Goal: Information Seeking & Learning: Check status

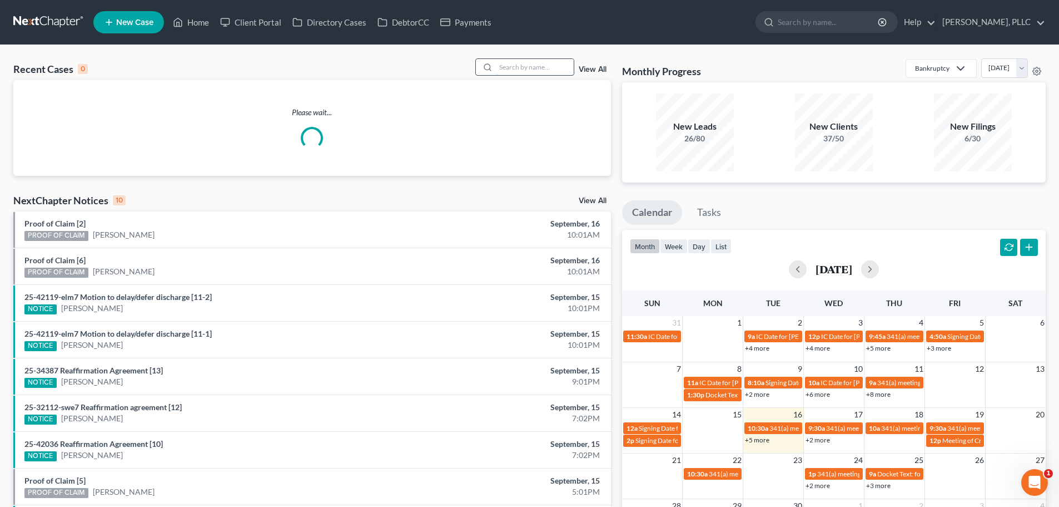
click at [515, 66] on input "search" at bounding box center [535, 67] width 78 height 16
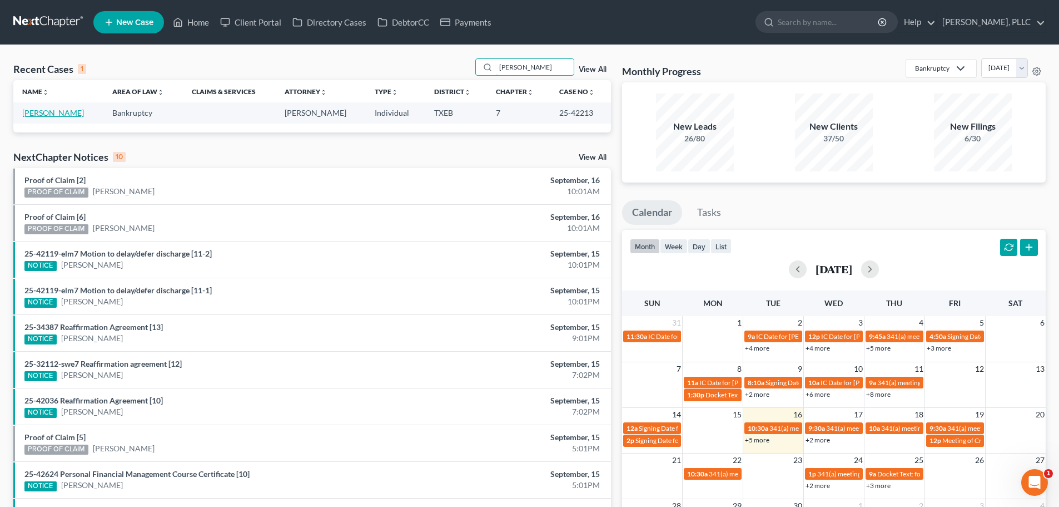
type input "[PERSON_NAME]"
click at [44, 113] on link "[PERSON_NAME]" at bounding box center [53, 112] width 62 height 9
select select "4"
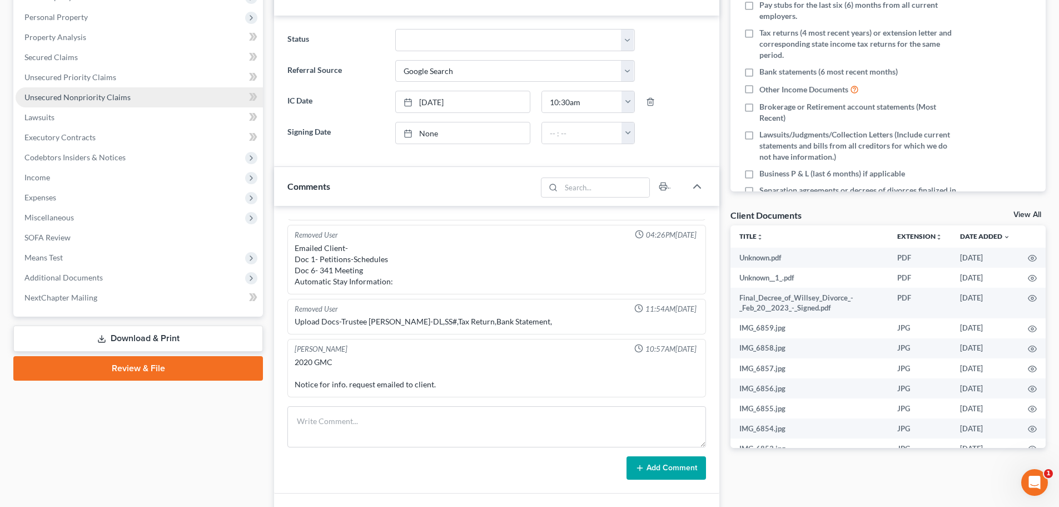
scroll to position [222, 0]
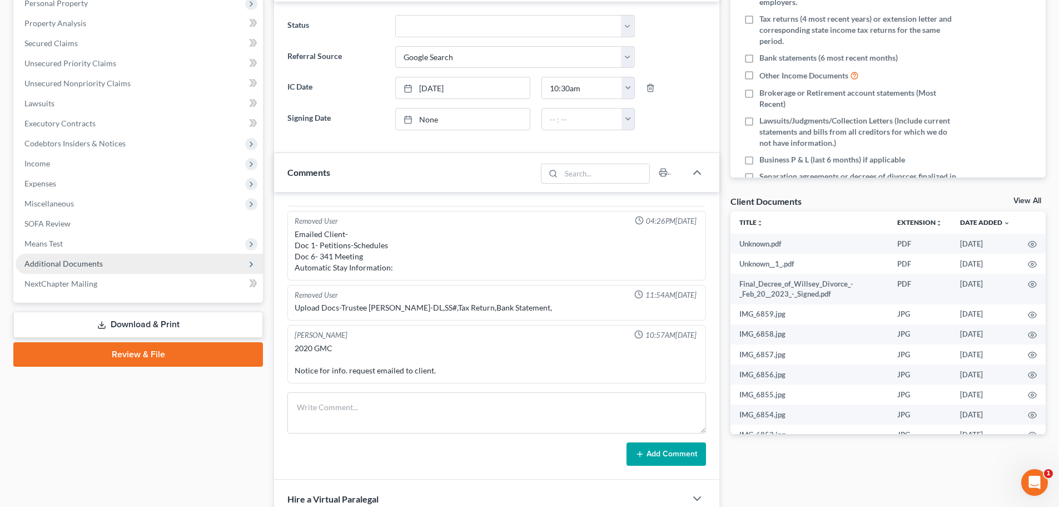
click at [90, 264] on span "Additional Documents" at bounding box center [63, 263] width 78 height 9
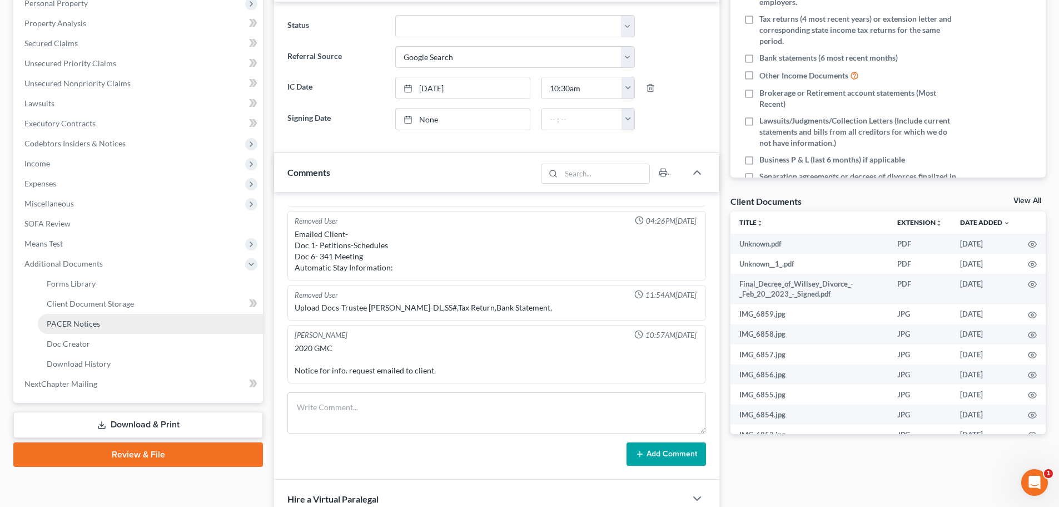
click at [92, 324] on span "PACER Notices" at bounding box center [73, 323] width 53 height 9
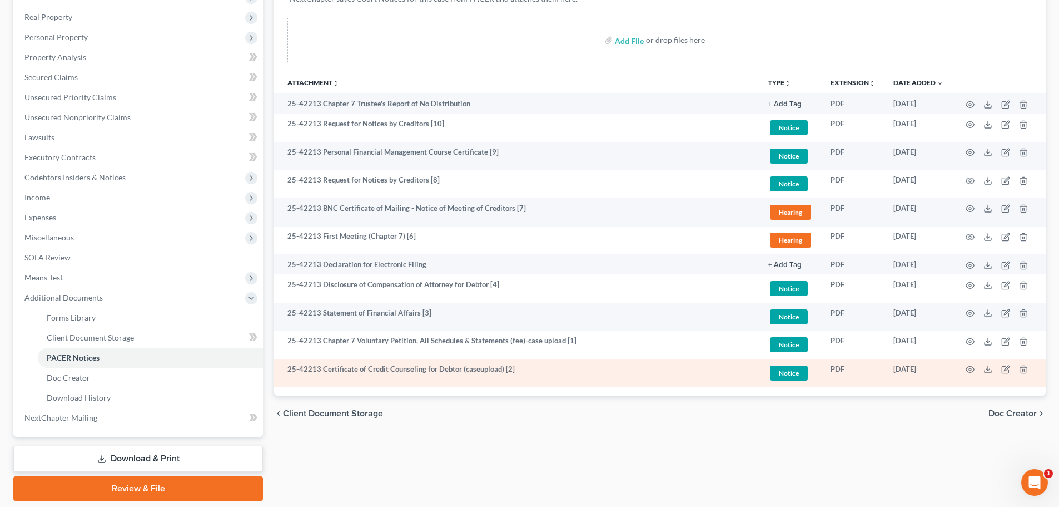
scroll to position [169, 0]
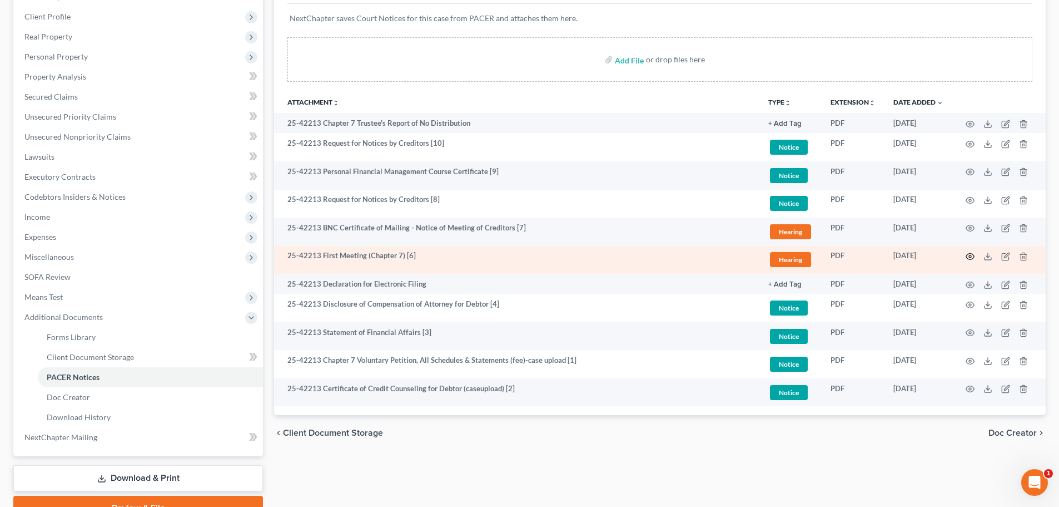
click at [969, 256] on circle "button" at bounding box center [970, 256] width 2 height 2
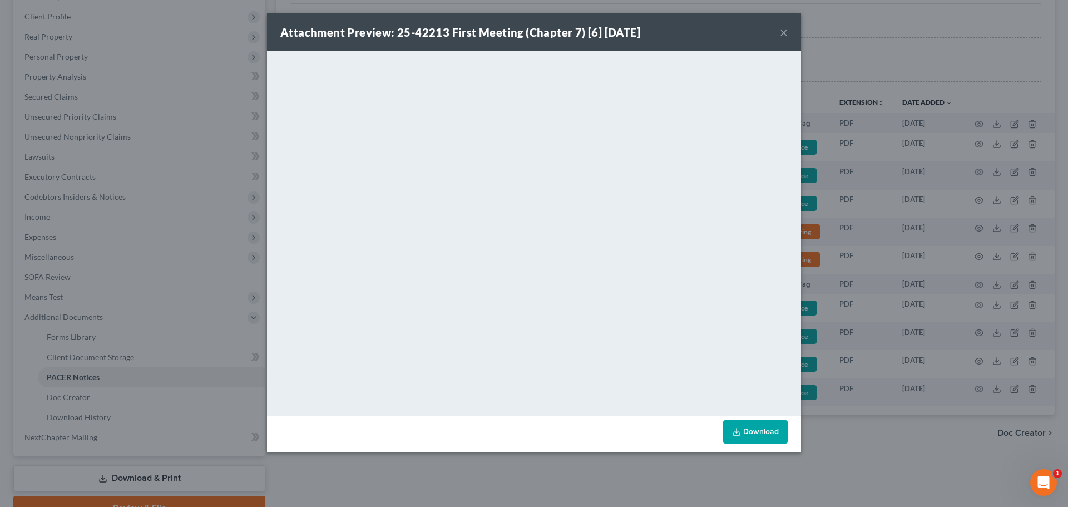
click at [783, 32] on button "×" at bounding box center [784, 32] width 8 height 13
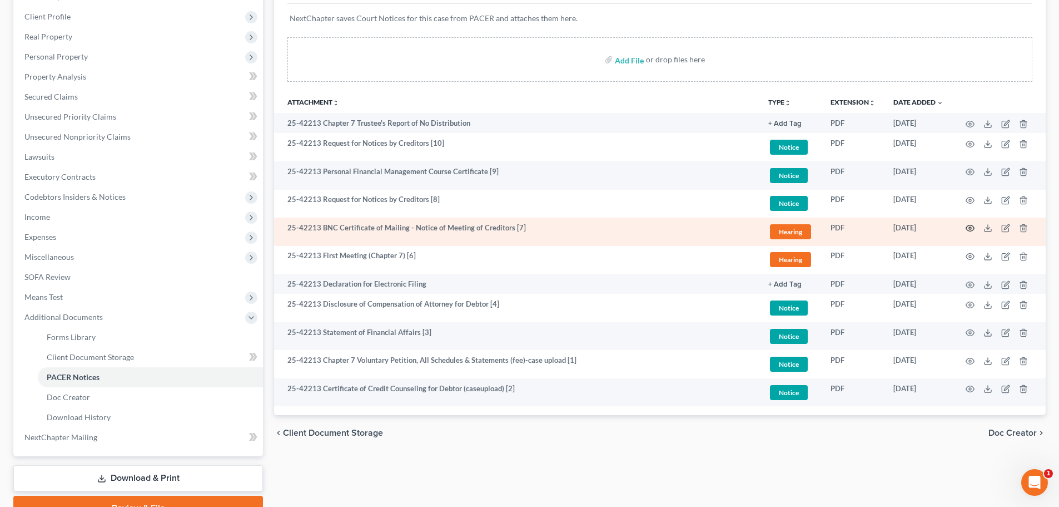
click at [969, 226] on icon "button" at bounding box center [970, 228] width 8 height 6
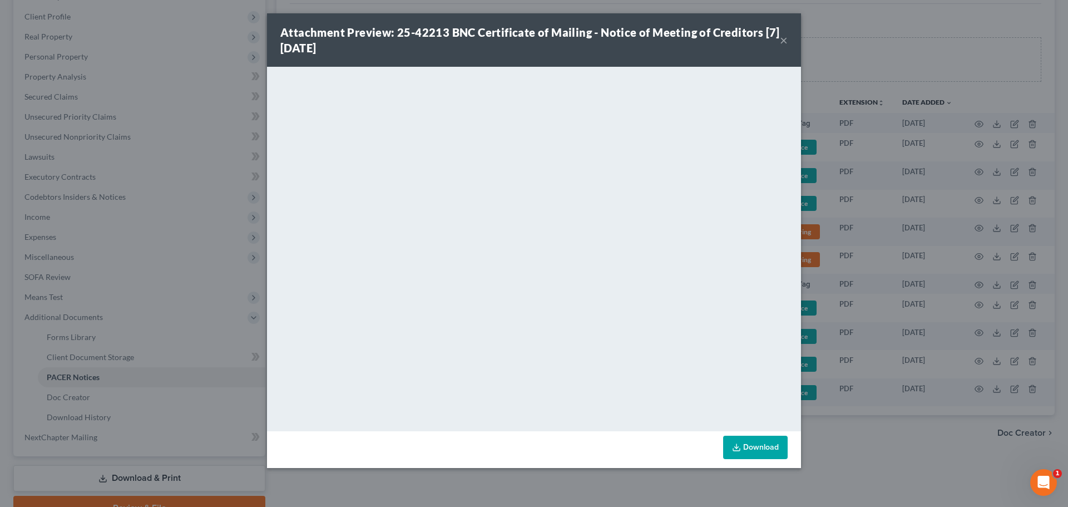
drag, startPoint x: 782, startPoint y: 43, endPoint x: 772, endPoint y: 44, distance: 9.5
click at [781, 44] on button "×" at bounding box center [784, 39] width 8 height 13
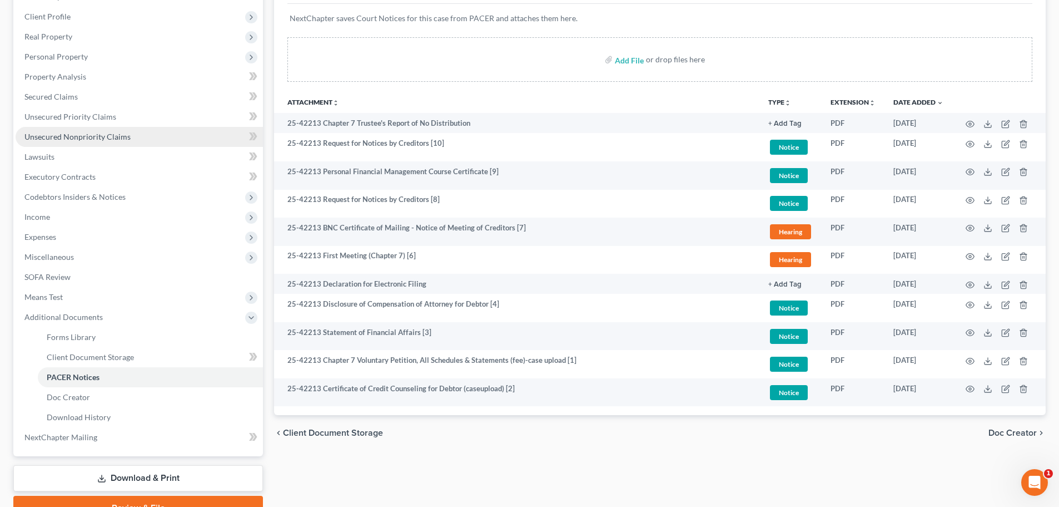
click at [56, 136] on span "Unsecured Nonpriority Claims" at bounding box center [77, 136] width 106 height 9
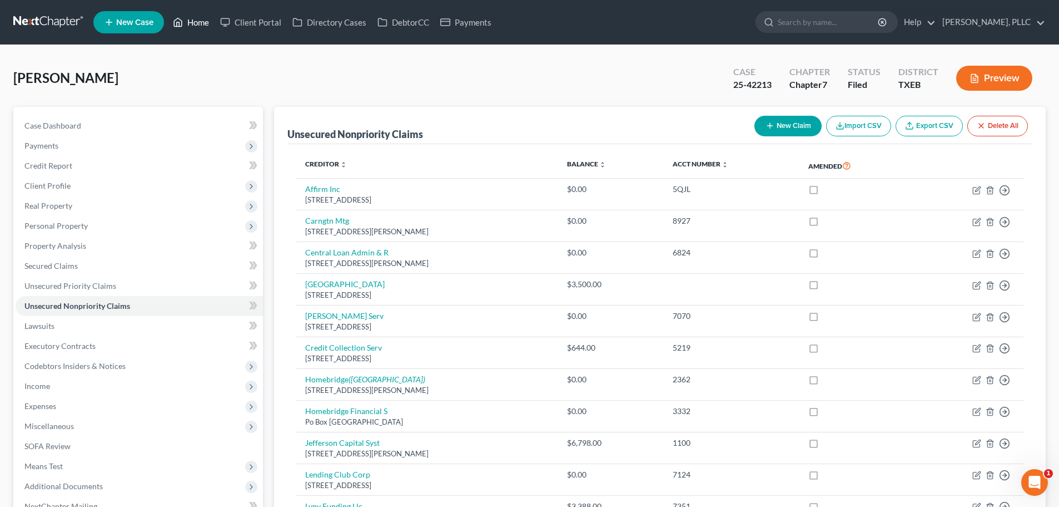
click at [194, 24] on link "Home" at bounding box center [190, 22] width 47 height 20
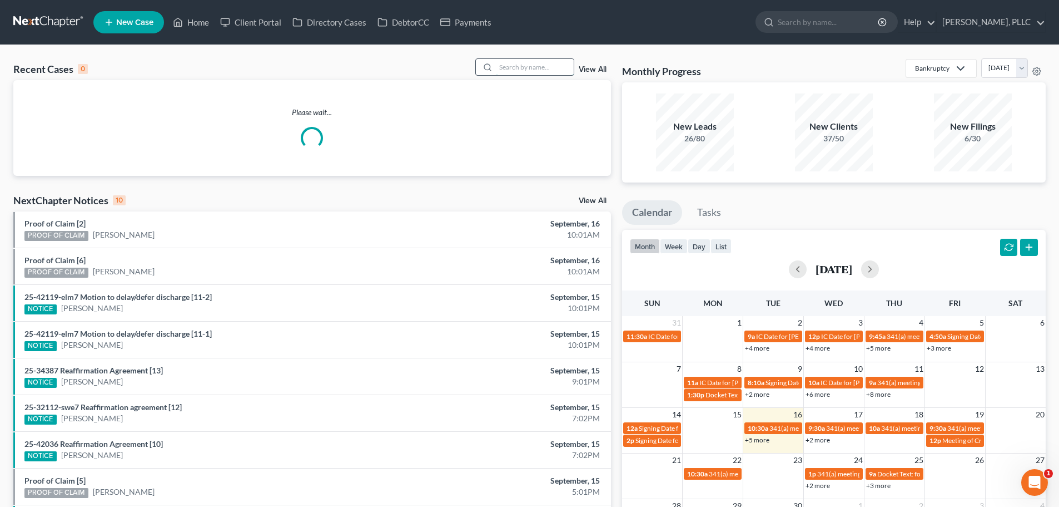
click at [539, 68] on input "search" at bounding box center [535, 67] width 78 height 16
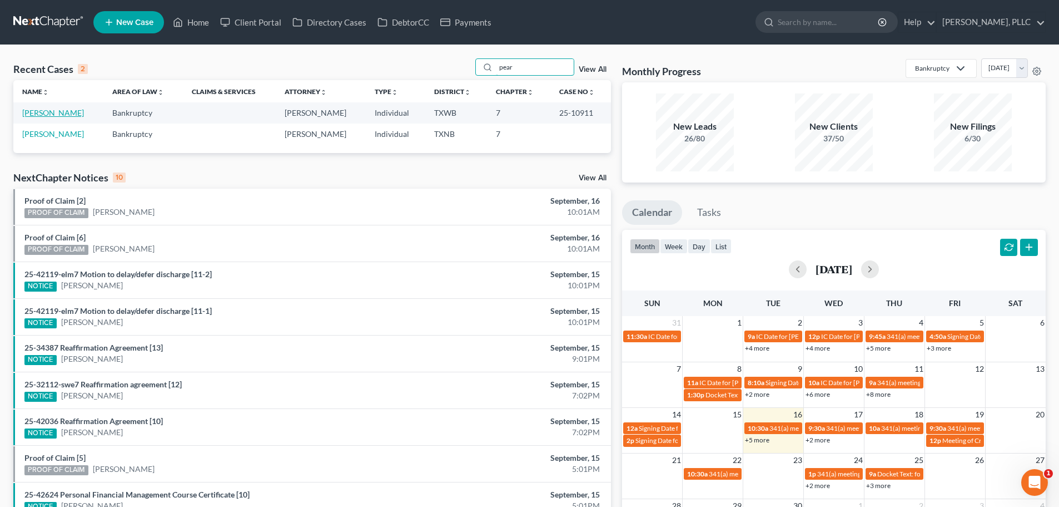
type input "pear"
click at [63, 112] on link "[PERSON_NAME]" at bounding box center [53, 112] width 62 height 9
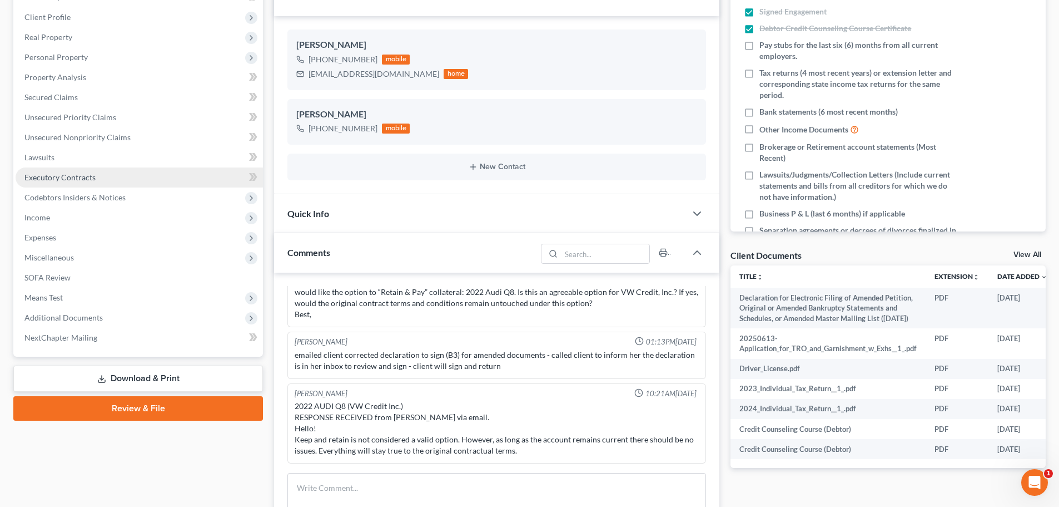
scroll to position [167, 0]
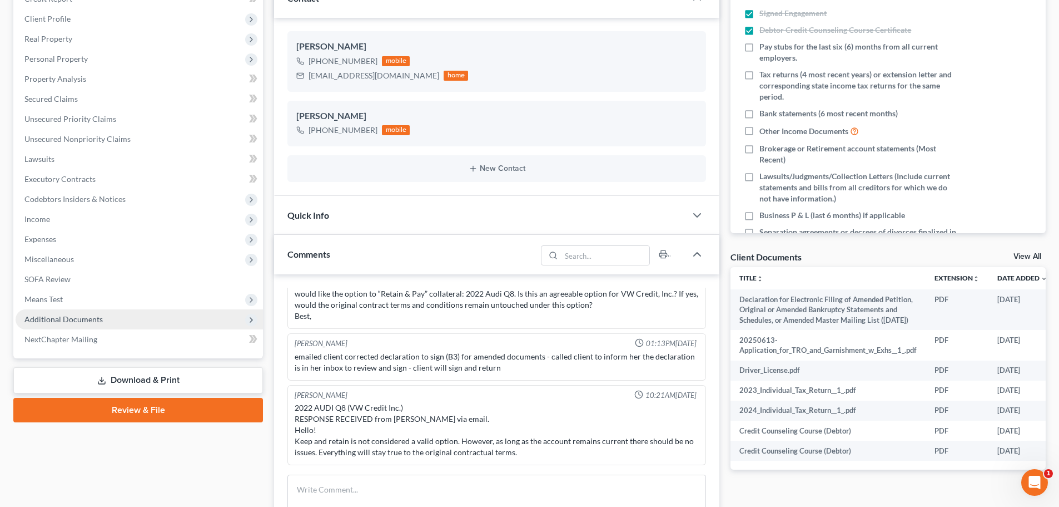
click at [85, 318] on span "Additional Documents" at bounding box center [63, 318] width 78 height 9
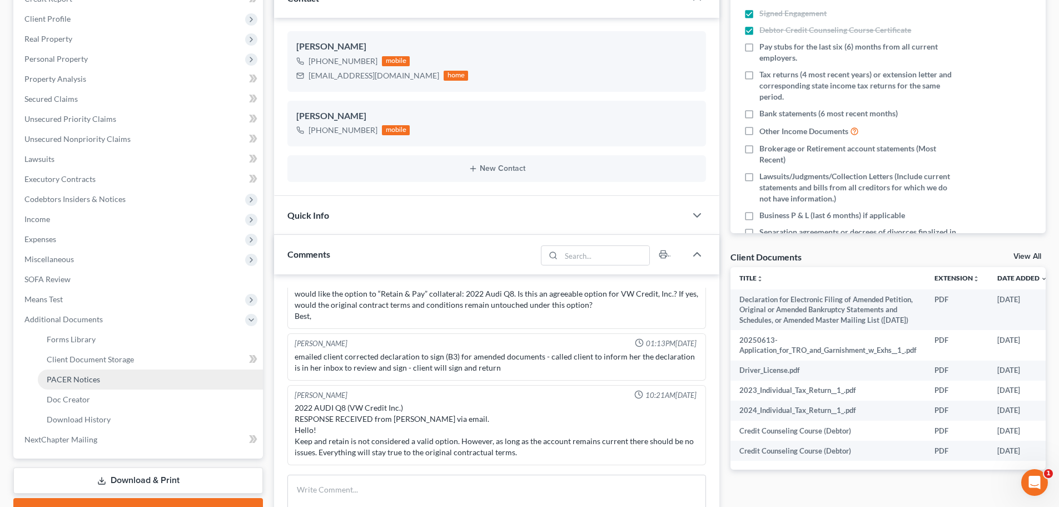
click at [92, 382] on span "PACER Notices" at bounding box center [73, 378] width 53 height 9
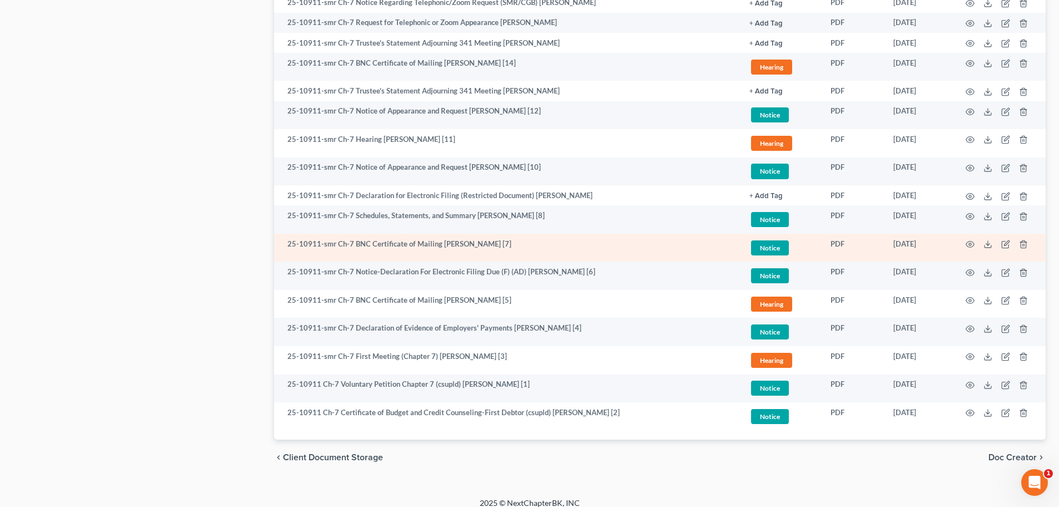
scroll to position [802, 0]
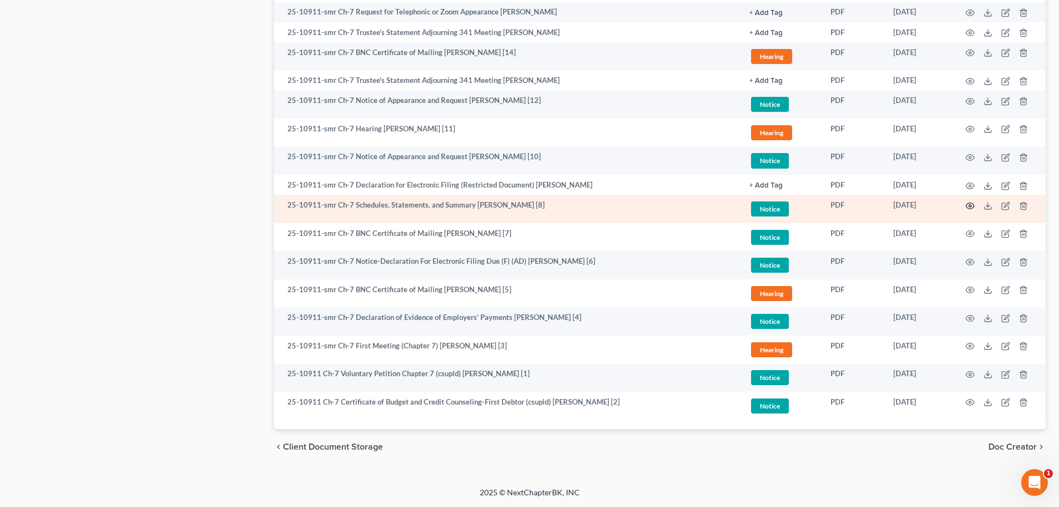
click at [970, 207] on icon "button" at bounding box center [970, 205] width 9 height 9
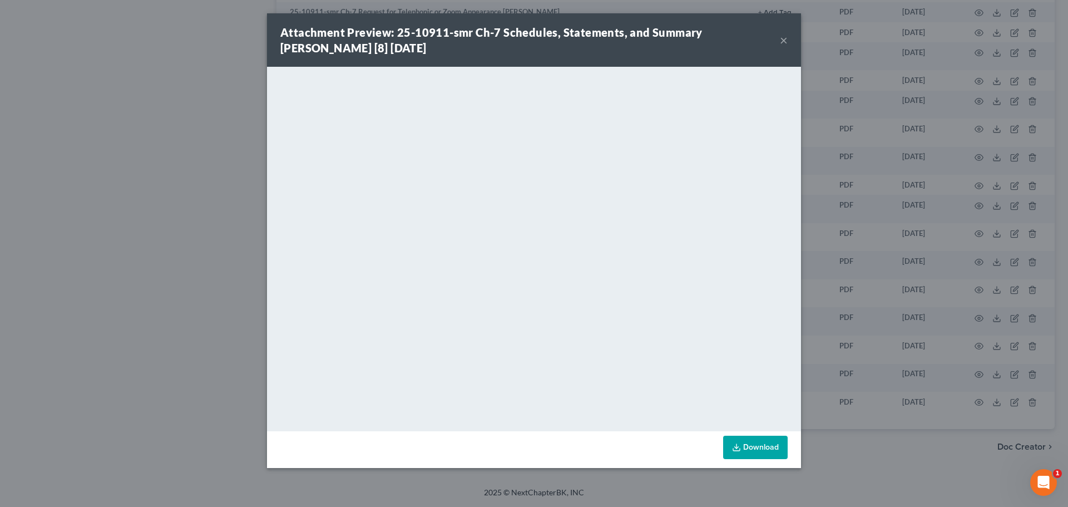
click at [784, 38] on button "×" at bounding box center [784, 39] width 8 height 13
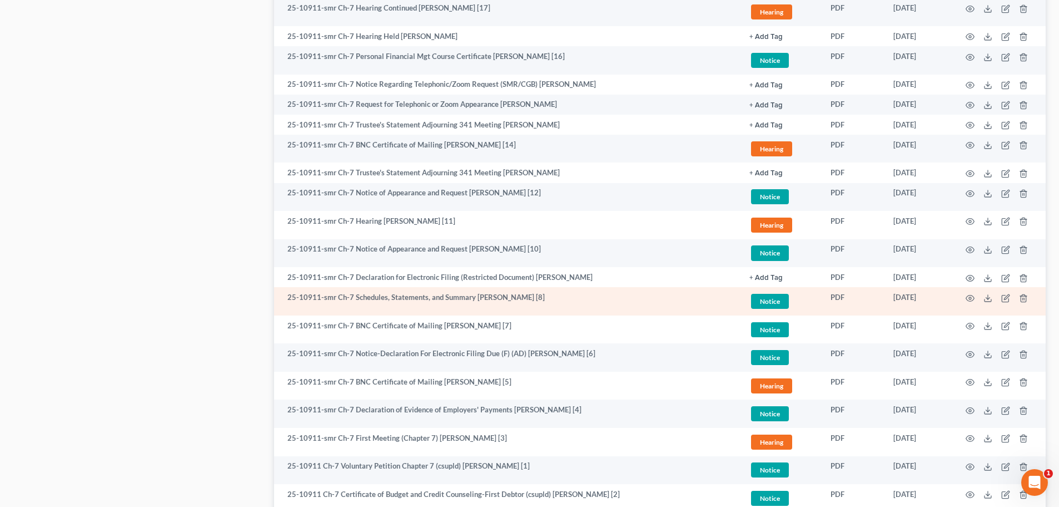
scroll to position [635, 0]
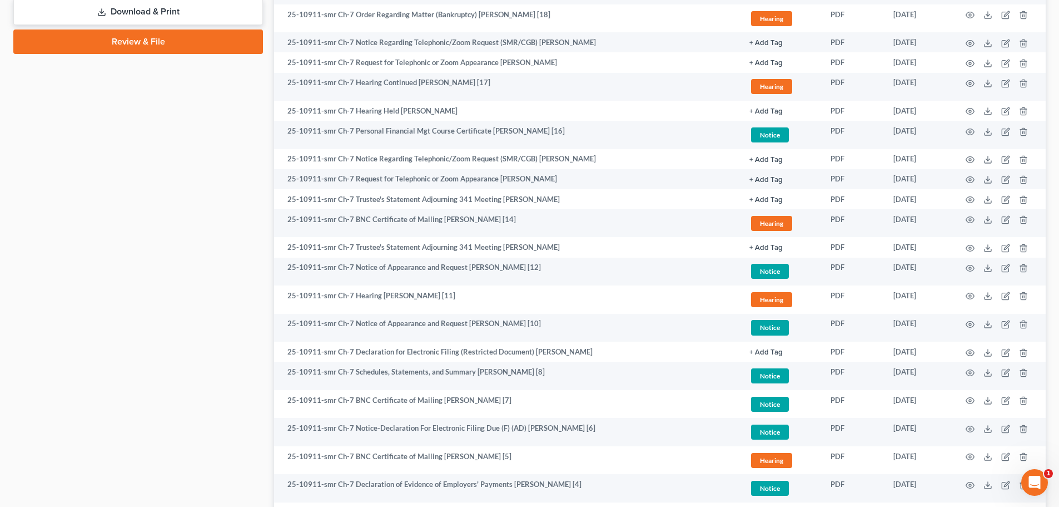
click at [138, 218] on div "Case Dashboard Payments Invoices Payments Payments Credit Report Client Profile" at bounding box center [138, 51] width 261 height 1159
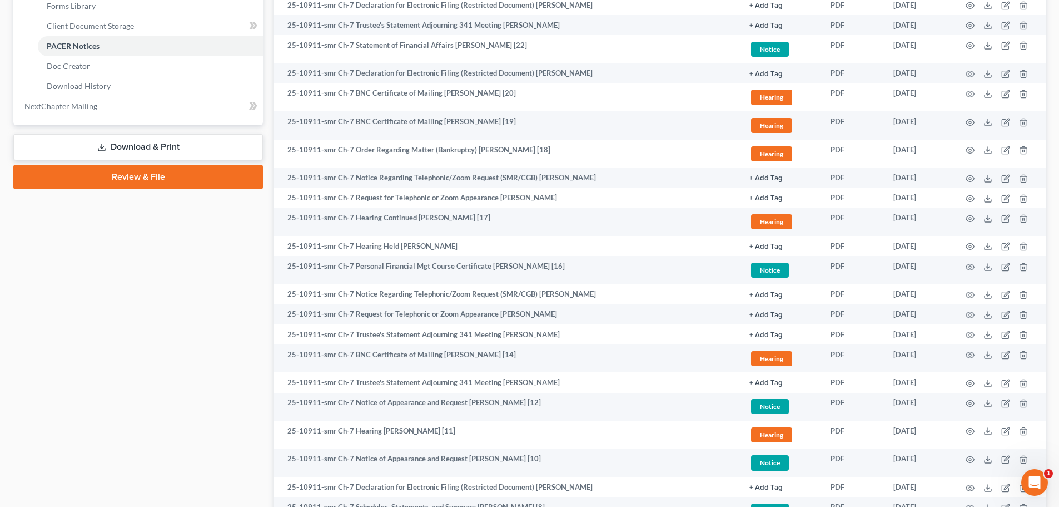
scroll to position [468, 0]
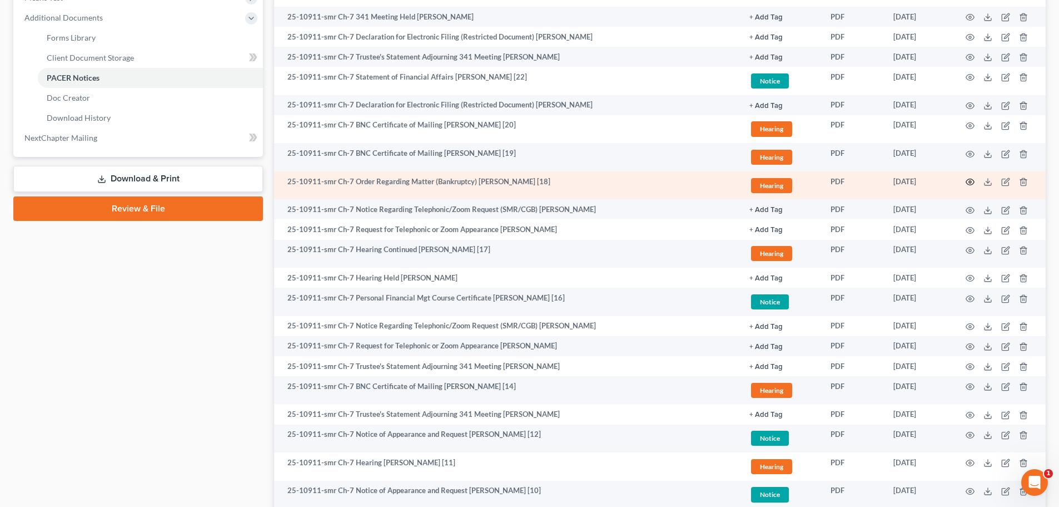
click at [969, 179] on icon "button" at bounding box center [970, 182] width 8 height 6
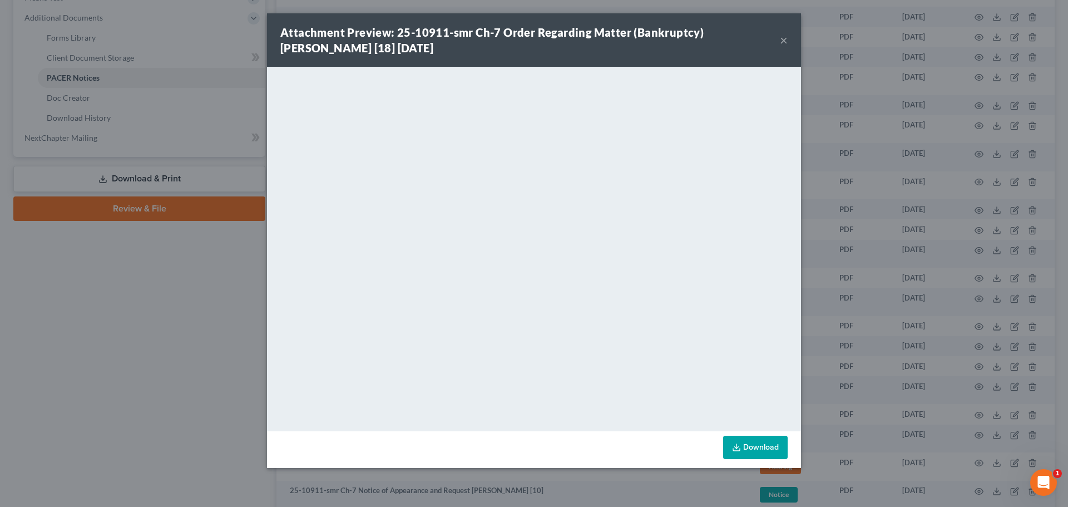
click at [783, 42] on button "×" at bounding box center [784, 39] width 8 height 13
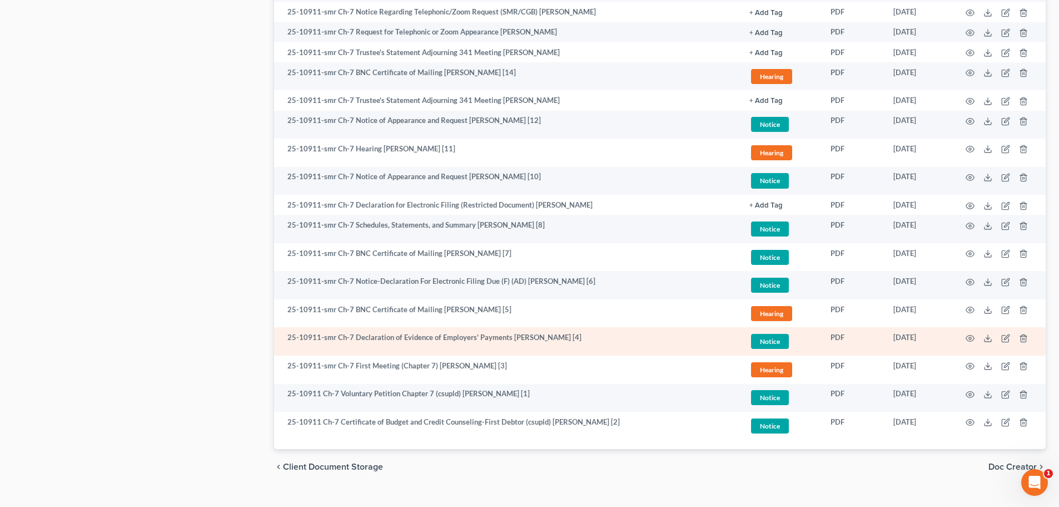
scroll to position [802, 0]
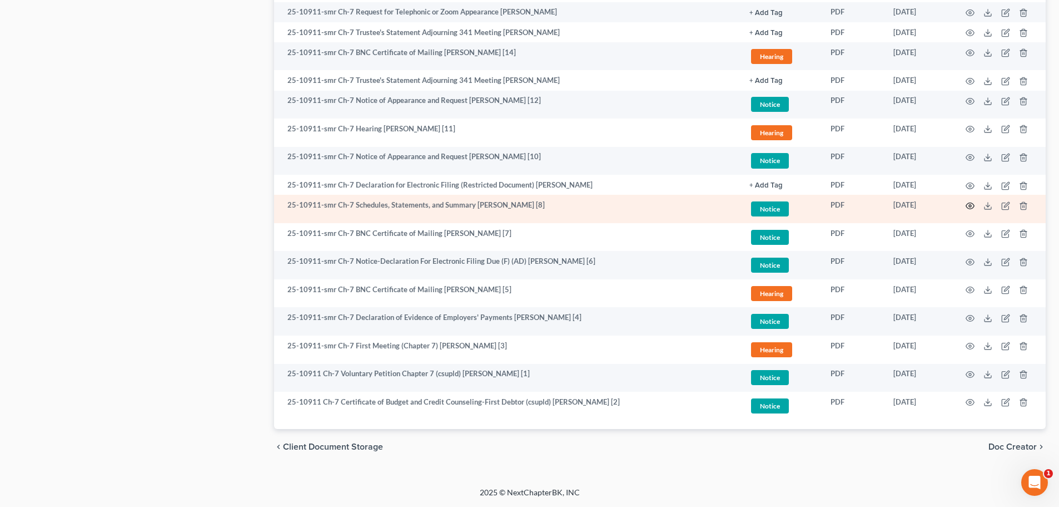
click at [968, 204] on icon "button" at bounding box center [970, 205] width 8 height 6
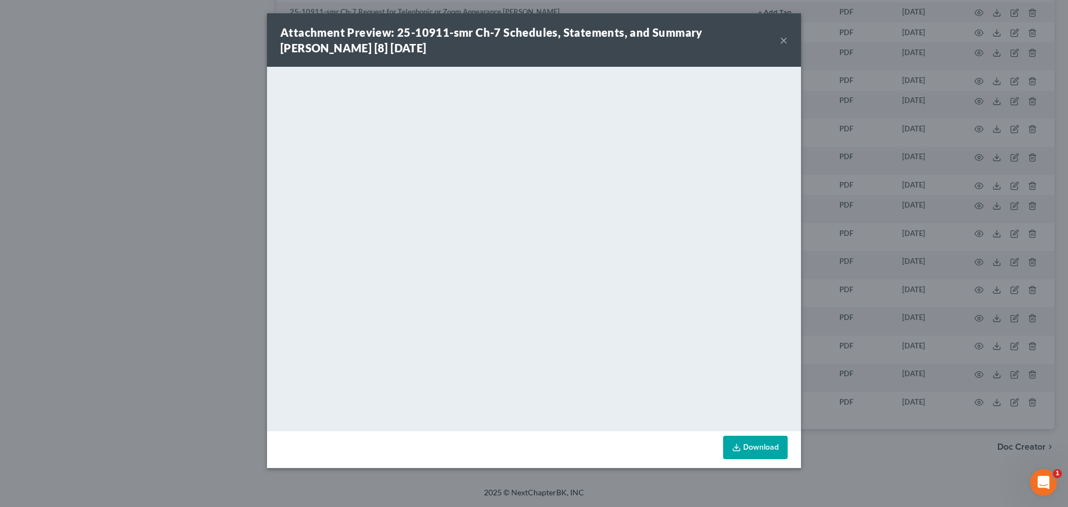
click at [784, 36] on button "×" at bounding box center [784, 39] width 8 height 13
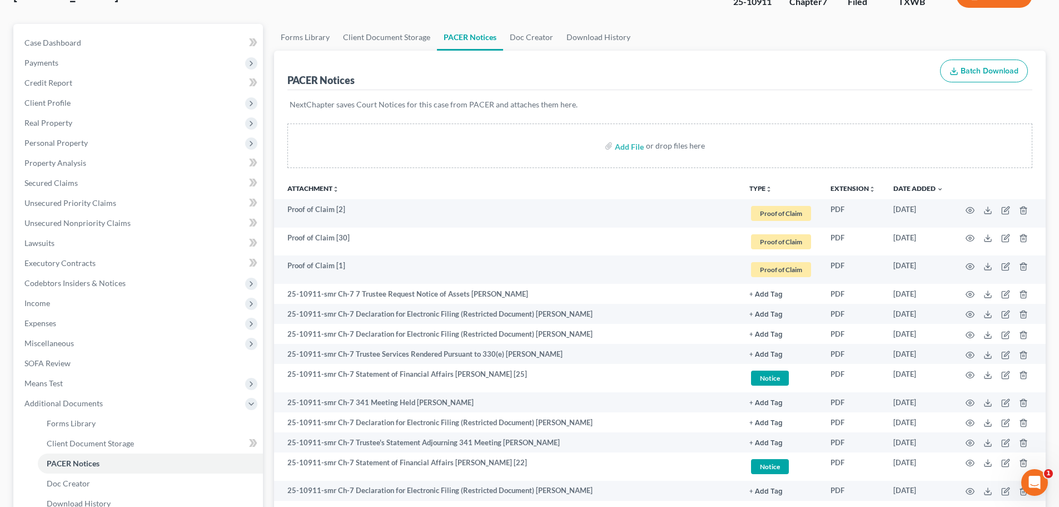
scroll to position [0, 0]
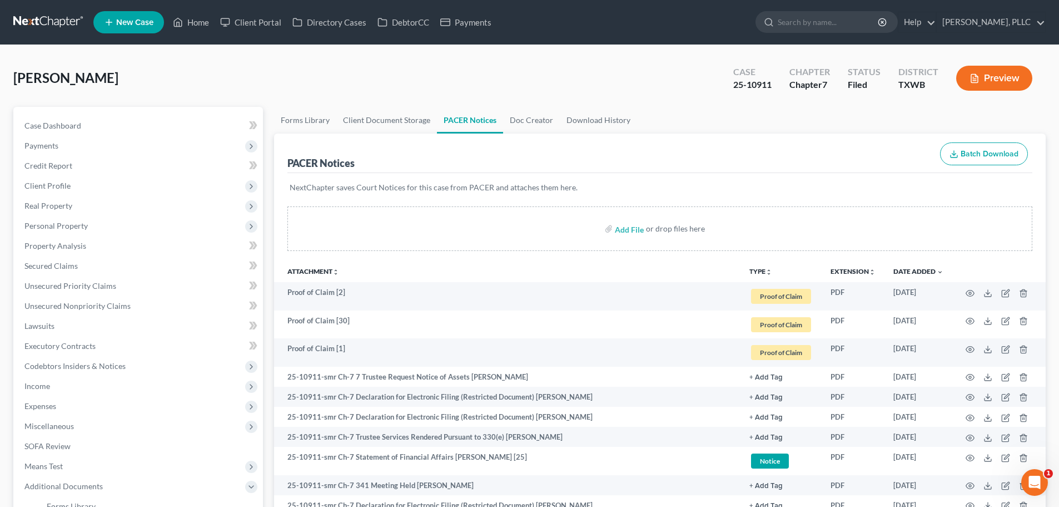
click at [801, 189] on p "NextChapter saves Court Notices for this case from PACER and attaches them here." at bounding box center [660, 187] width 741 height 11
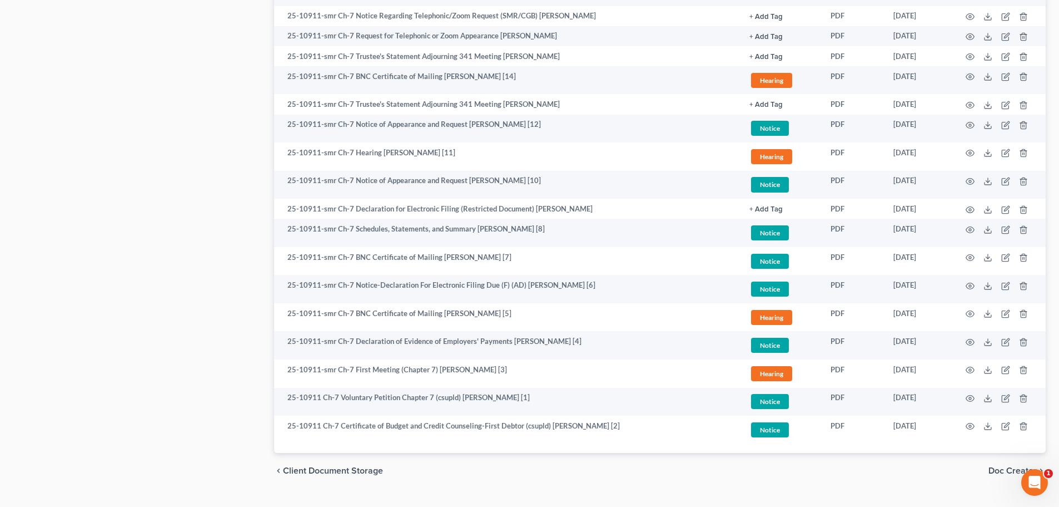
scroll to position [778, 0]
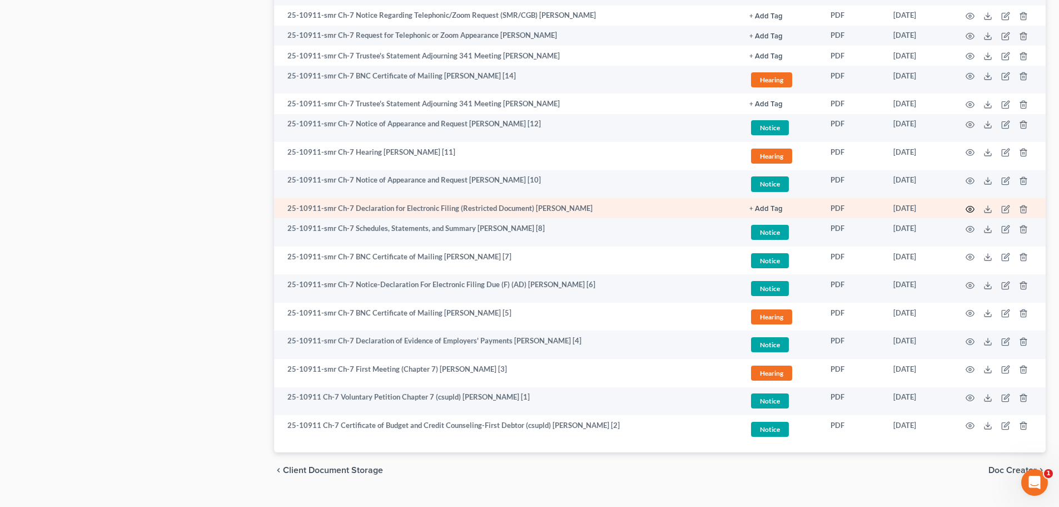
click at [970, 208] on circle "button" at bounding box center [970, 209] width 2 height 2
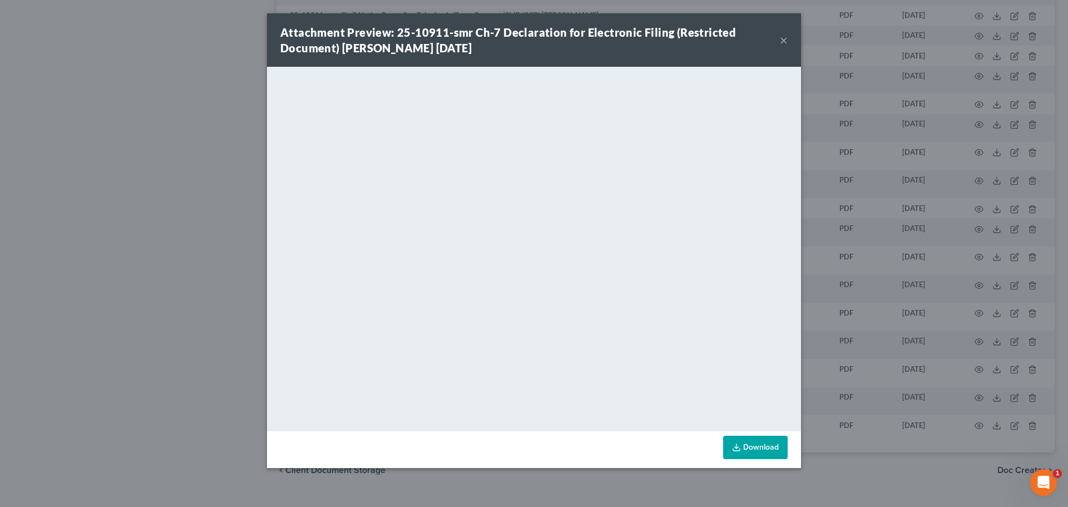
click at [782, 41] on button "×" at bounding box center [784, 39] width 8 height 13
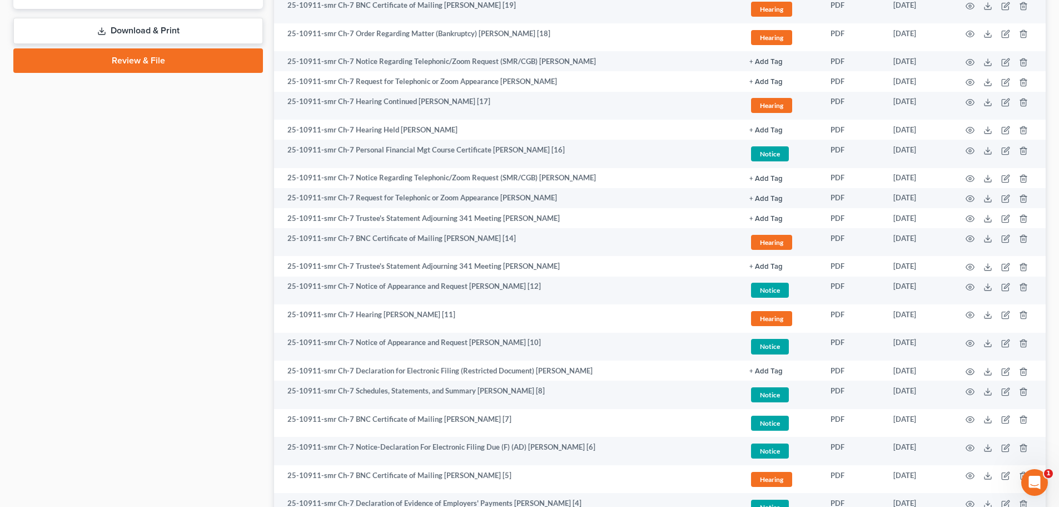
scroll to position [612, 0]
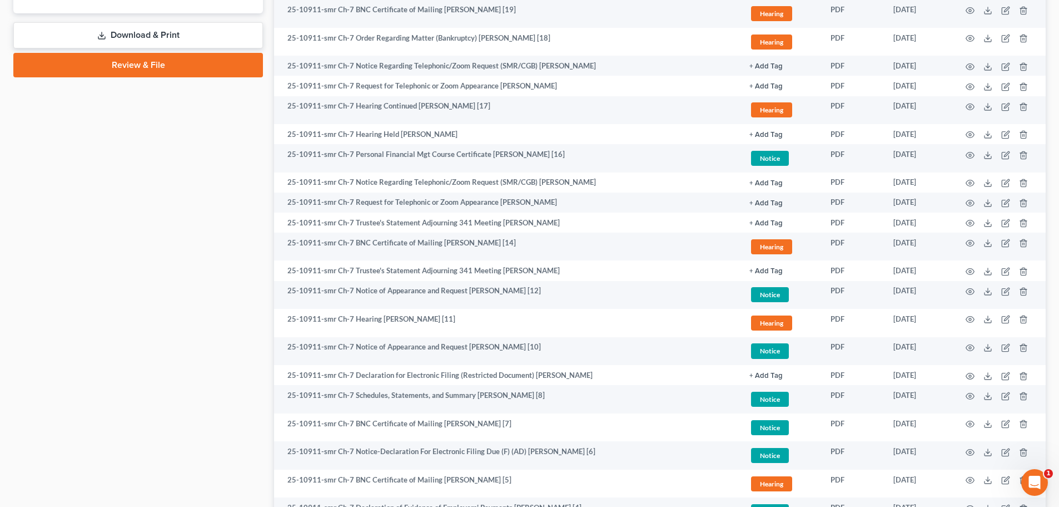
click at [189, 320] on div "Case Dashboard Payments Invoices Payments Payments Credit Report Client Profile" at bounding box center [138, 74] width 261 height 1159
click at [173, 161] on div "Case Dashboard Payments Invoices Payments Payments Credit Report Client Profile" at bounding box center [138, 74] width 261 height 1159
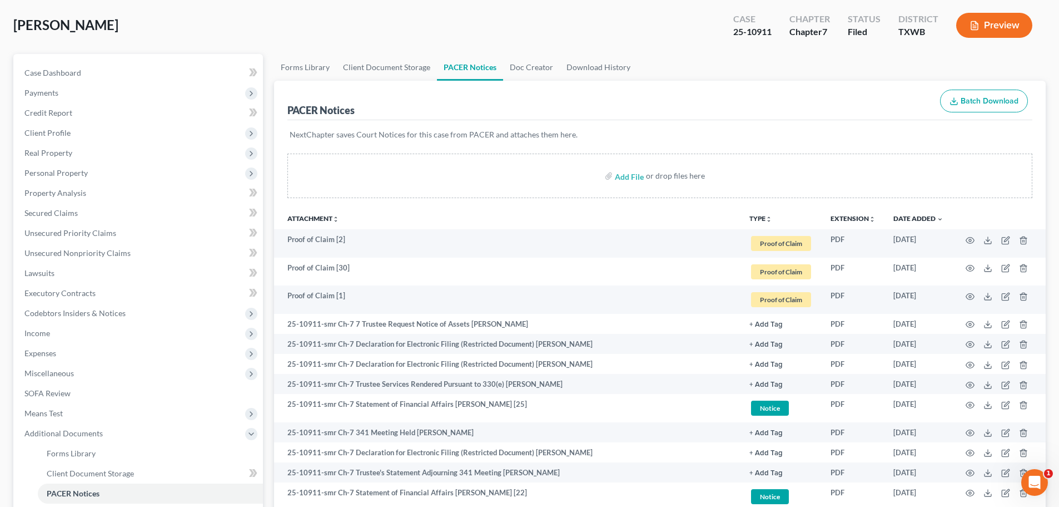
scroll to position [0, 0]
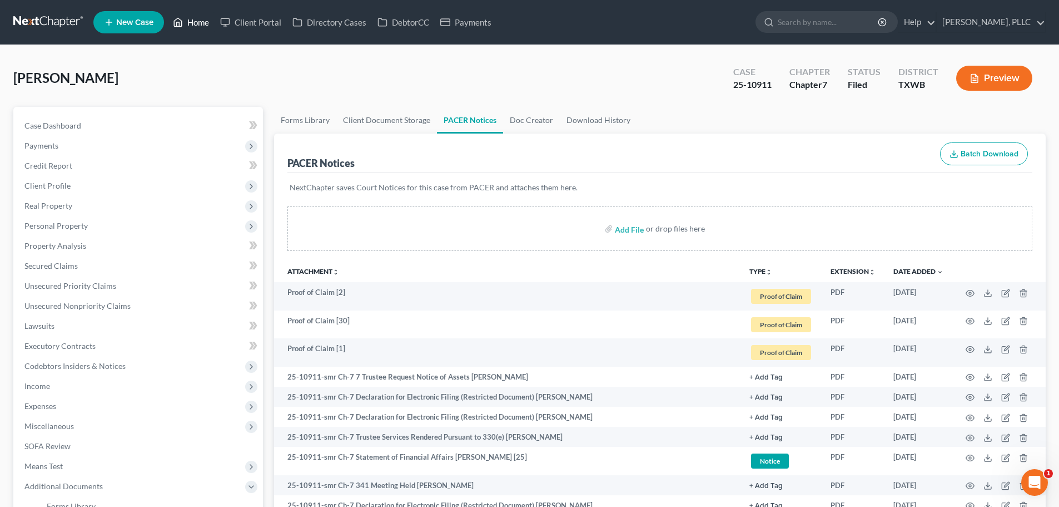
click at [204, 23] on link "Home" at bounding box center [190, 22] width 47 height 20
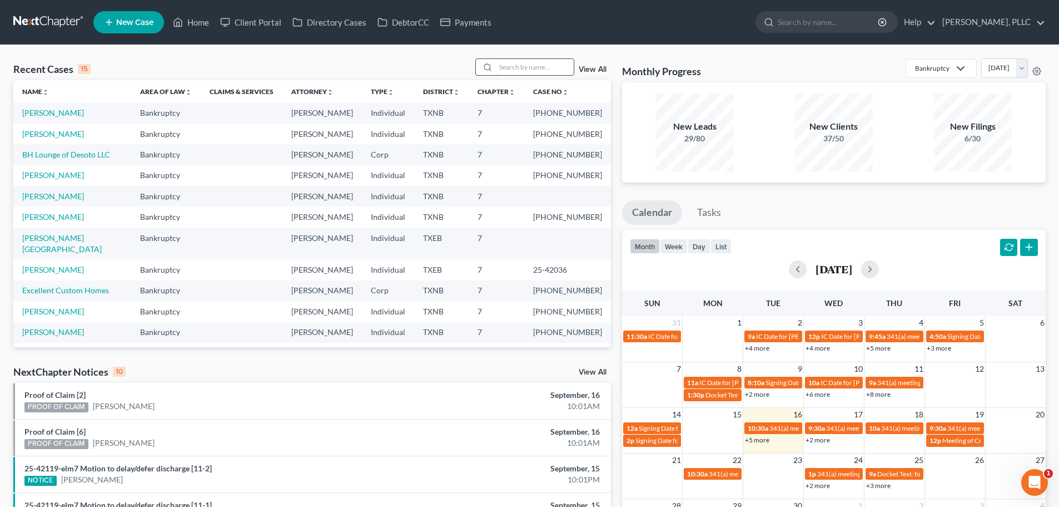
click at [532, 70] on input "search" at bounding box center [535, 67] width 78 height 16
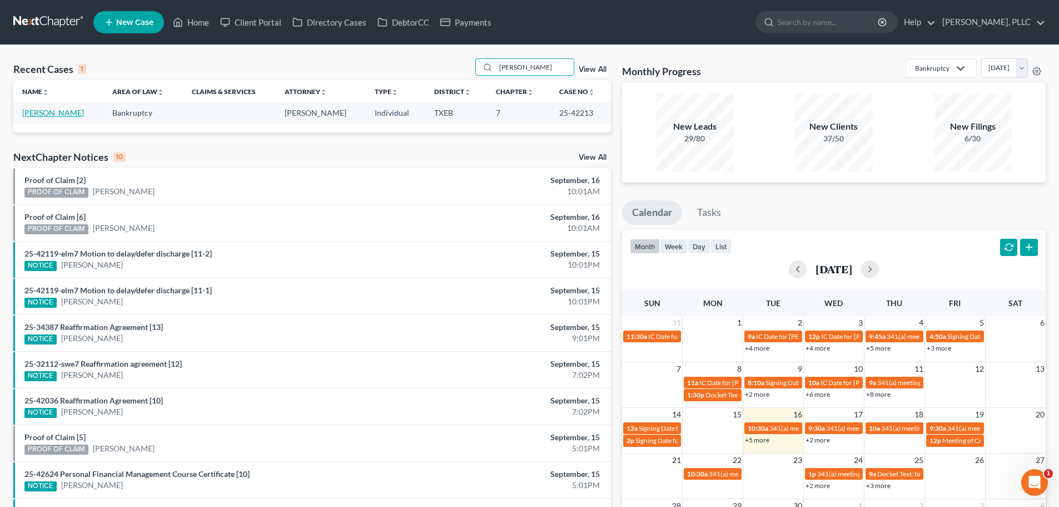
type input "[PERSON_NAME]"
click at [63, 113] on link "[PERSON_NAME]" at bounding box center [53, 112] width 62 height 9
select select "4"
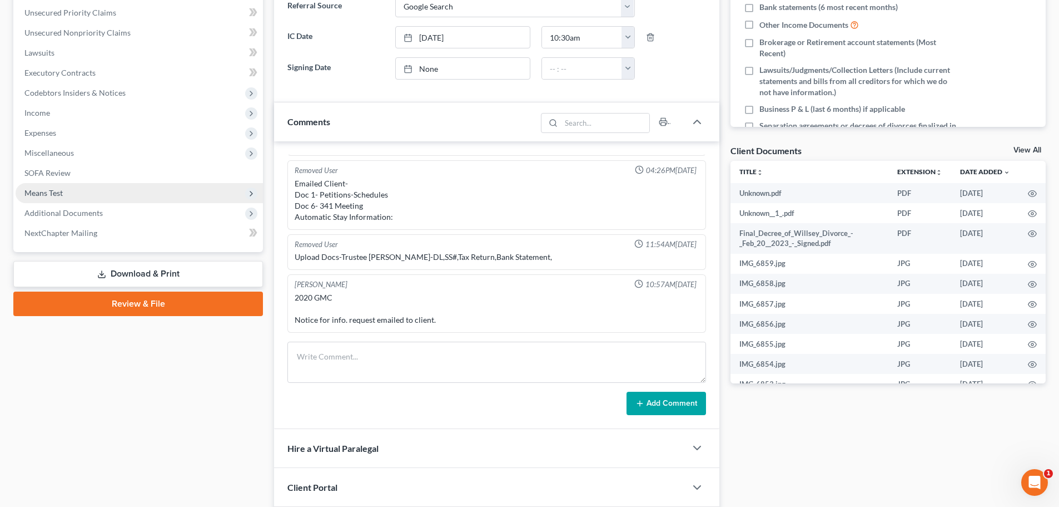
scroll to position [278, 0]
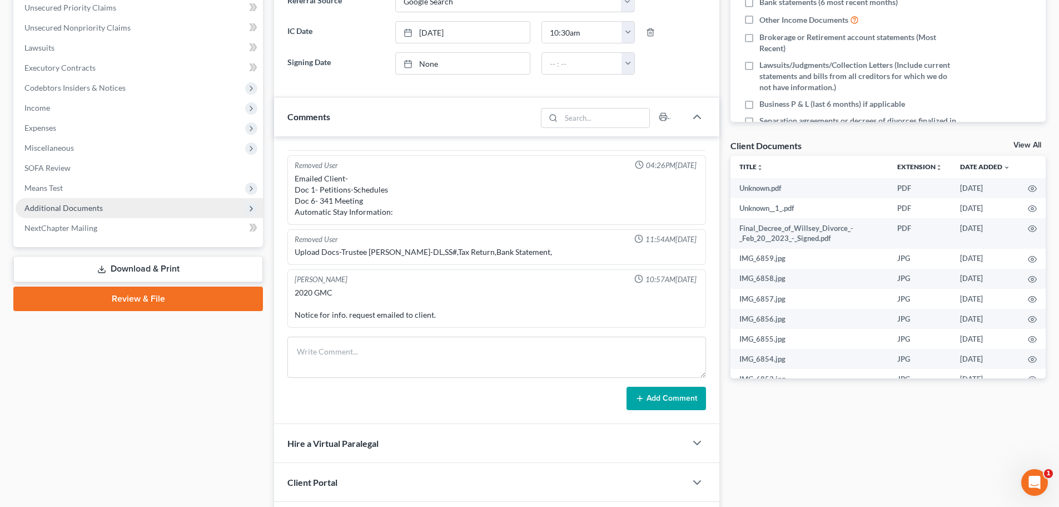
click at [92, 207] on span "Additional Documents" at bounding box center [63, 207] width 78 height 9
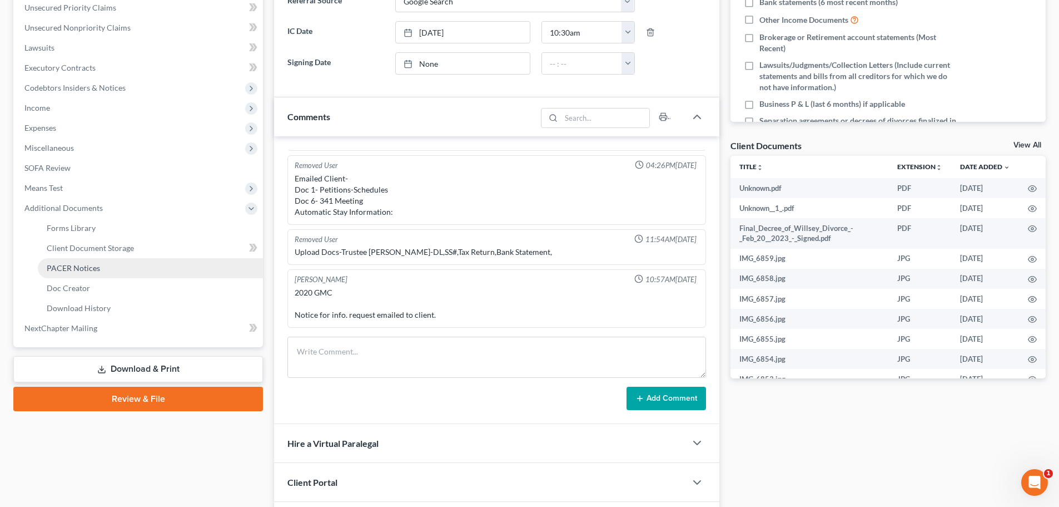
click at [94, 274] on link "PACER Notices" at bounding box center [150, 268] width 225 height 20
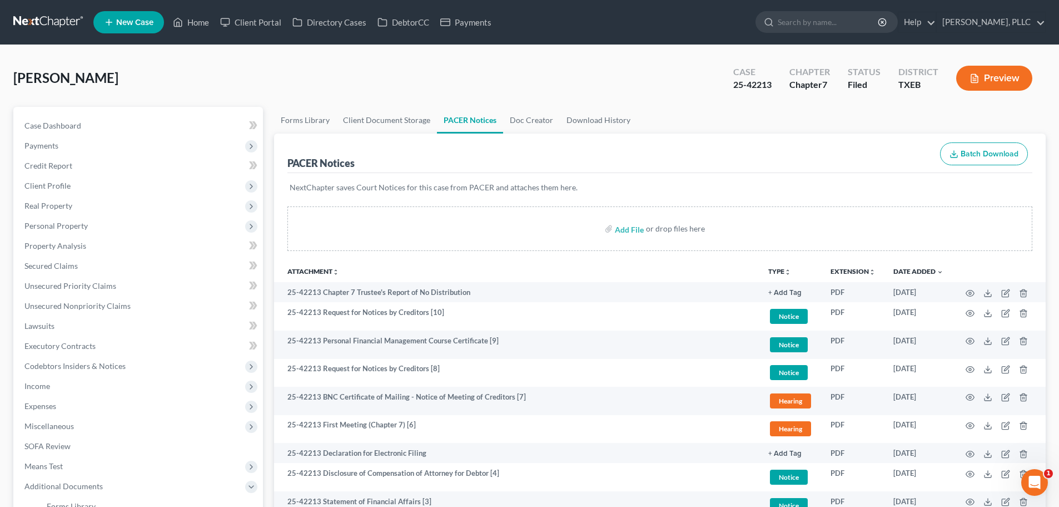
click at [614, 87] on div "[PERSON_NAME] Upgraded Case 25-42213 Chapter Chapter 7 Status [GEOGRAPHIC_DATA]…" at bounding box center [529, 82] width 1033 height 48
